Goal: Task Accomplishment & Management: Manage account settings

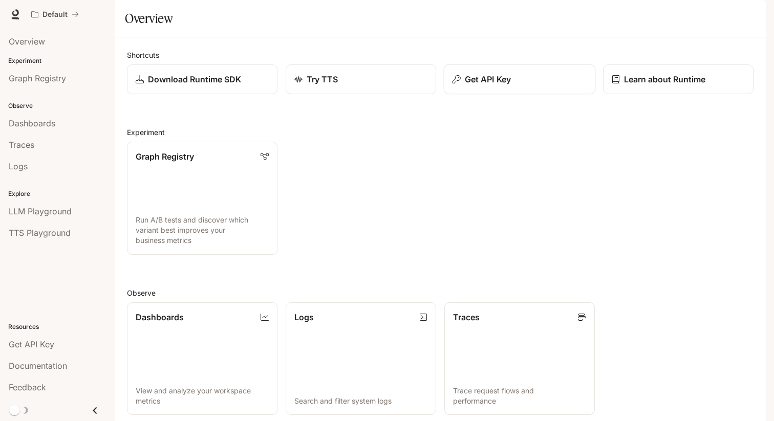
click at [486, 86] on p "Get API Key" at bounding box center [488, 79] width 46 height 12
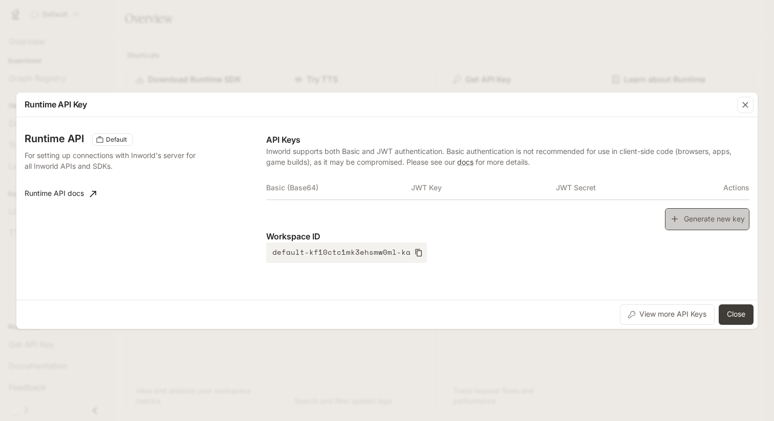
click at [700, 217] on button "Generate new key" at bounding box center [707, 219] width 84 height 22
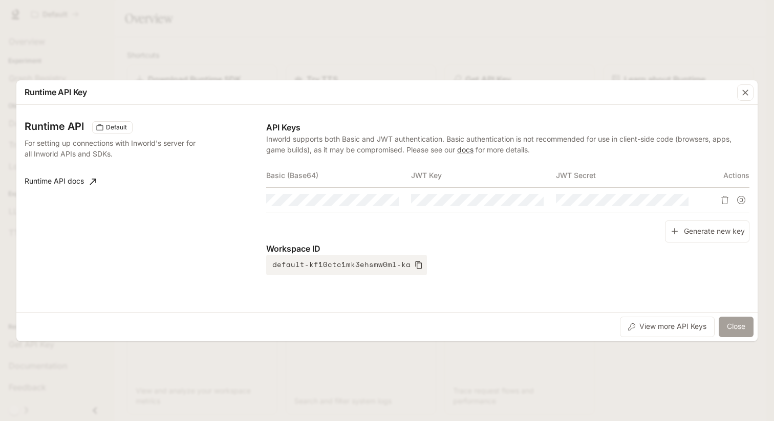
click at [737, 324] on button "Close" at bounding box center [736, 327] width 35 height 20
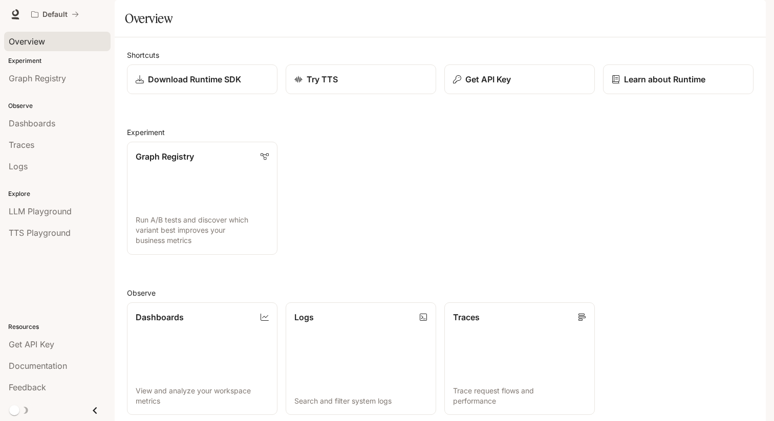
click at [60, 39] on div "Overview" at bounding box center [57, 41] width 97 height 12
click at [87, 80] on div "Graph Registry" at bounding box center [57, 78] width 97 height 12
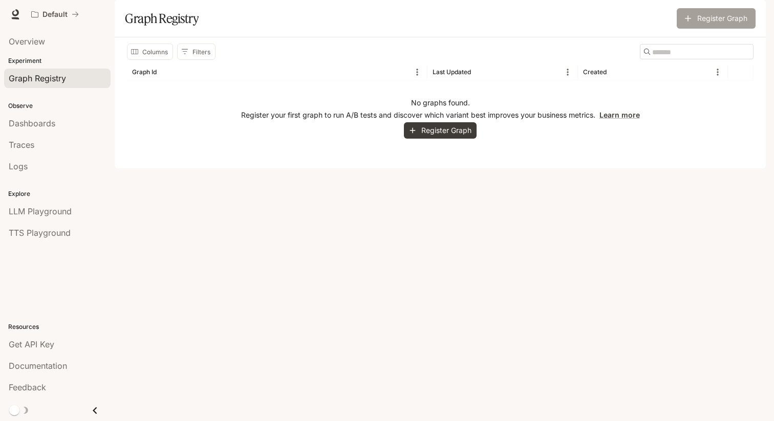
click at [709, 29] on button "Register Graph" at bounding box center [716, 18] width 79 height 20
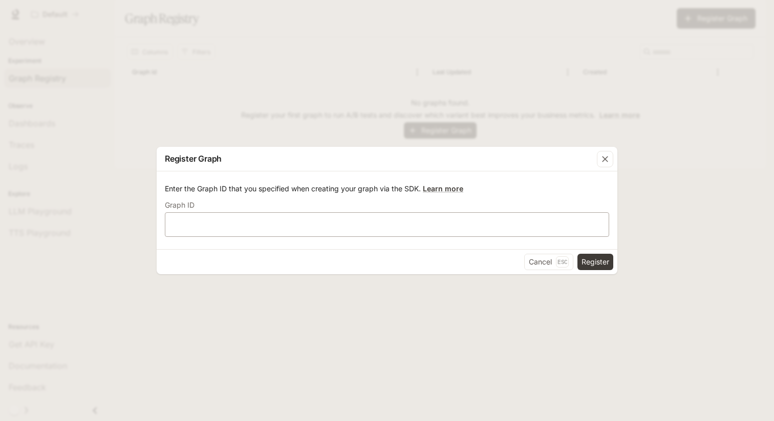
click at [437, 219] on div "​" at bounding box center [387, 225] width 445 height 25
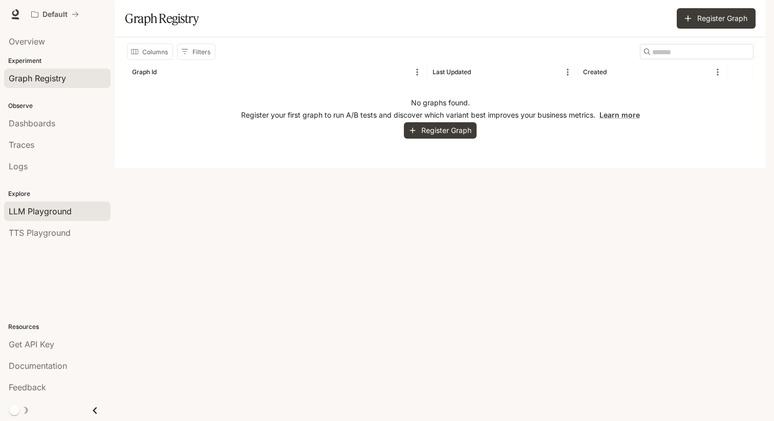
click at [56, 206] on span "LLM Playground" at bounding box center [40, 211] width 63 height 12
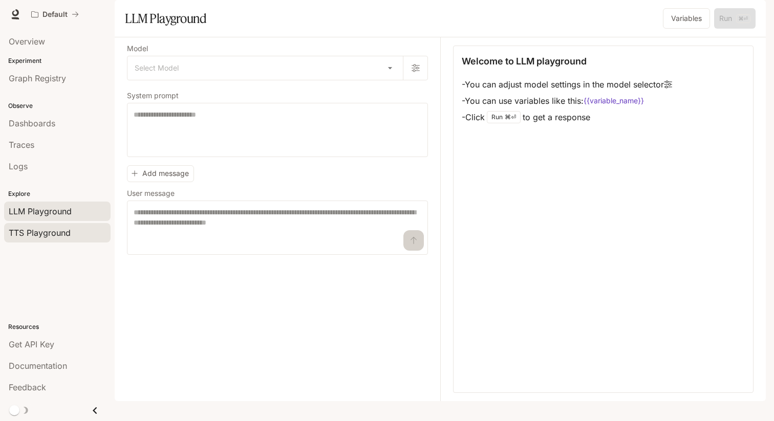
click at [54, 232] on span "TTS Playground" at bounding box center [40, 233] width 62 height 12
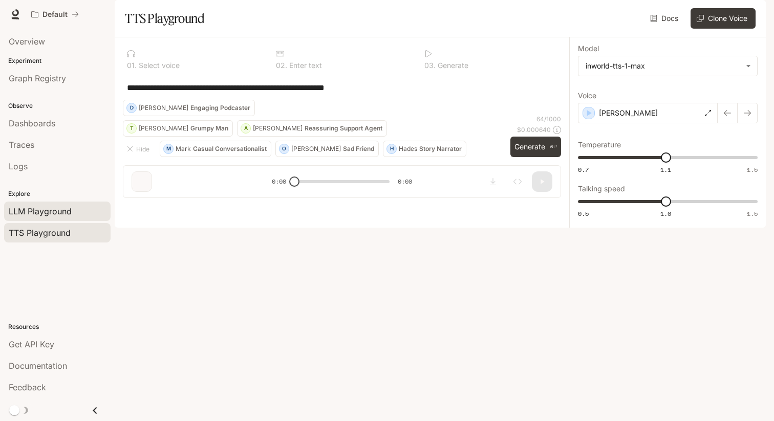
click at [34, 213] on span "LLM Playground" at bounding box center [40, 211] width 63 height 12
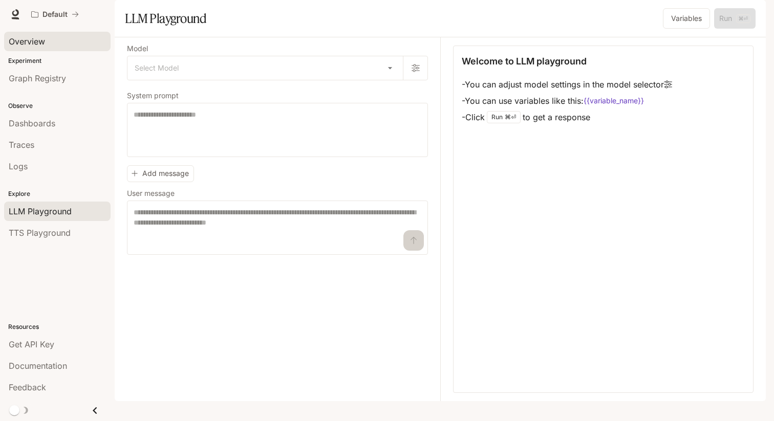
click at [48, 45] on div "Overview" at bounding box center [57, 41] width 97 height 12
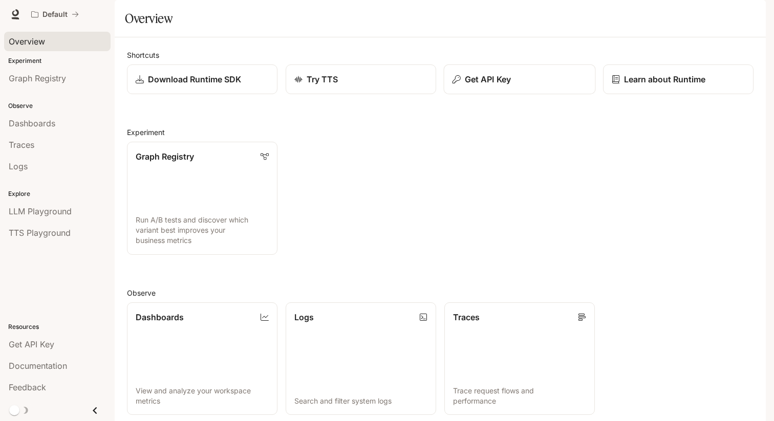
click at [517, 95] on button "Get API Key" at bounding box center [520, 80] width 152 height 30
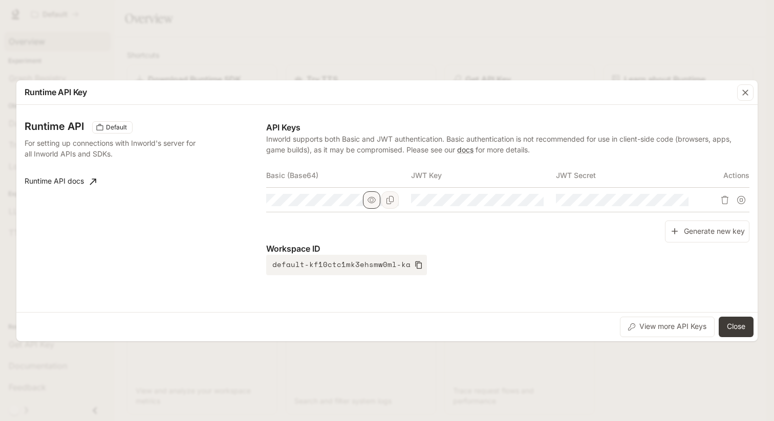
click at [372, 202] on icon "button" at bounding box center [372, 200] width 8 height 8
click at [415, 267] on icon "button" at bounding box center [418, 265] width 7 height 8
click at [366, 200] on button "button" at bounding box center [371, 200] width 17 height 17
click at [520, 198] on icon "button" at bounding box center [517, 200] width 8 height 8
click at [532, 198] on icon "Copy Key" at bounding box center [535, 200] width 8 height 8
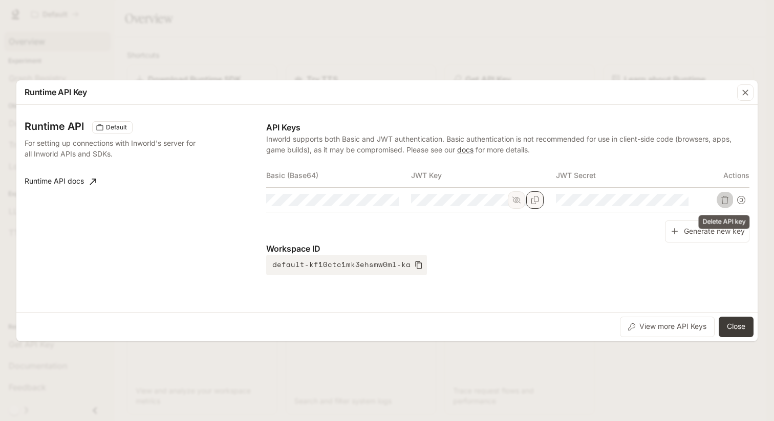
click at [724, 201] on icon "Delete API key" at bounding box center [725, 200] width 8 height 8
click at [660, 200] on icon "button" at bounding box center [662, 200] width 8 height 8
click at [669, 200] on button "button" at bounding box center [661, 200] width 17 height 17
click at [668, 200] on button "button" at bounding box center [661, 200] width 17 height 17
click at [686, 200] on button "Copy Secret" at bounding box center [680, 200] width 17 height 17
